Goal: Find specific page/section: Find specific page/section

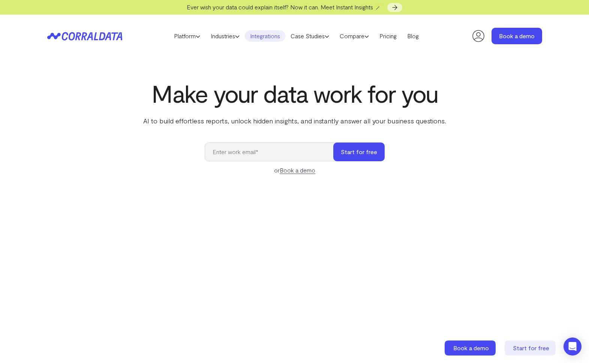
click at [262, 37] on link "Integrations" at bounding box center [265, 35] width 41 height 11
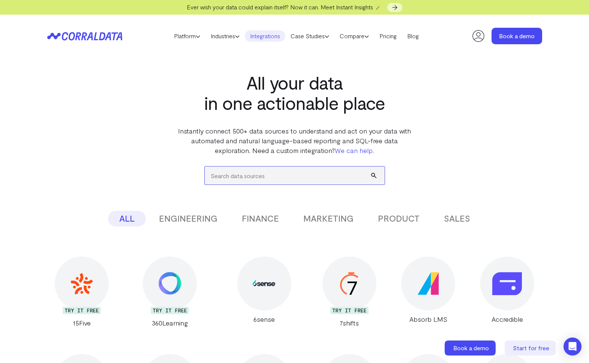
click at [237, 173] on input "search" at bounding box center [295, 176] width 180 height 18
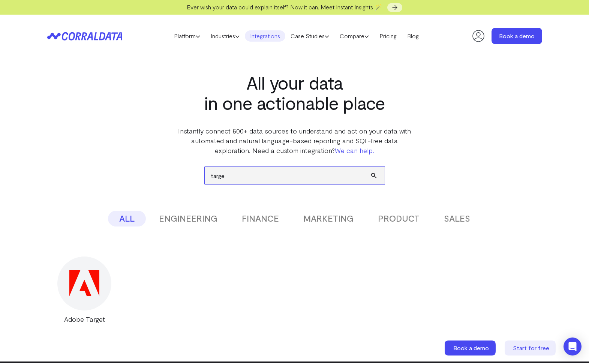
type input "target"
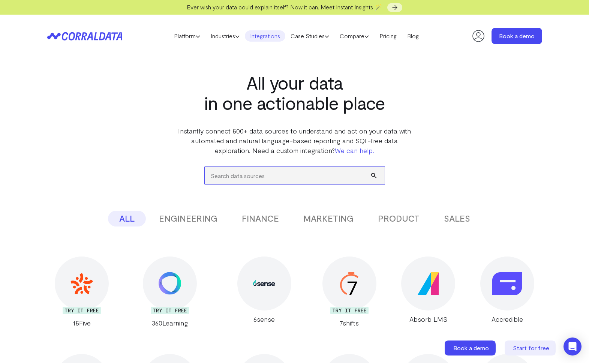
type input "t"
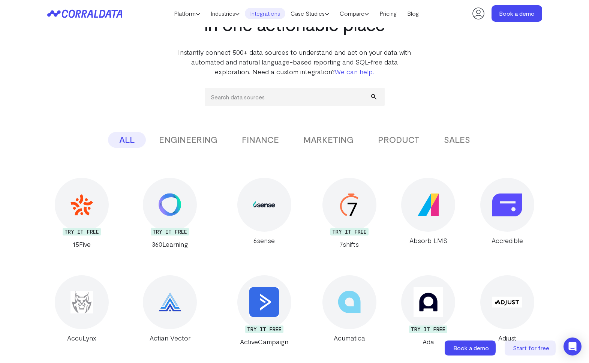
scroll to position [66, 0]
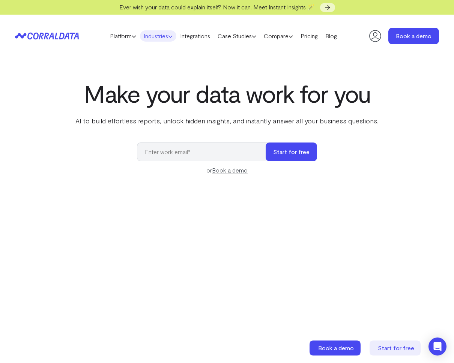
click at [160, 38] on link "Industries" at bounding box center [158, 35] width 36 height 11
